Goal: Transaction & Acquisition: Purchase product/service

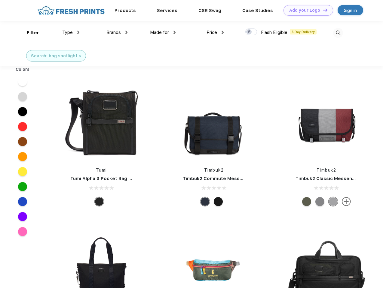
click at [306, 10] on link "Add your Logo Design Tool" at bounding box center [308, 10] width 50 height 11
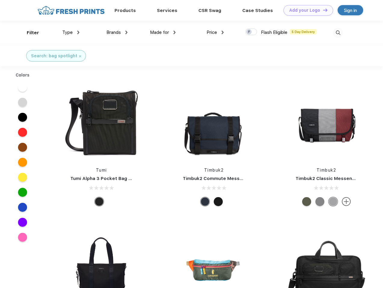
click at [0, 0] on div "Design Tool" at bounding box center [0, 0] width 0 height 0
click at [322, 10] on link "Add your Logo Design Tool" at bounding box center [308, 10] width 50 height 11
click at [29, 33] on div "Filter" at bounding box center [33, 32] width 12 height 7
click at [71, 32] on span "Type" at bounding box center [67, 32] width 11 height 5
click at [117, 32] on span "Brands" at bounding box center [113, 32] width 14 height 5
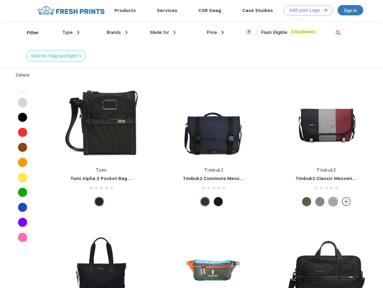
click at [163, 32] on span "Made for" at bounding box center [159, 32] width 19 height 5
click at [215, 32] on span "Price" at bounding box center [211, 32] width 11 height 5
click at [251, 32] on div at bounding box center [251, 32] width 12 height 7
click at [249, 32] on input "checkbox" at bounding box center [247, 30] width 4 height 4
click at [338, 33] on img at bounding box center [338, 33] width 10 height 10
